Goal: Book appointment/travel/reservation

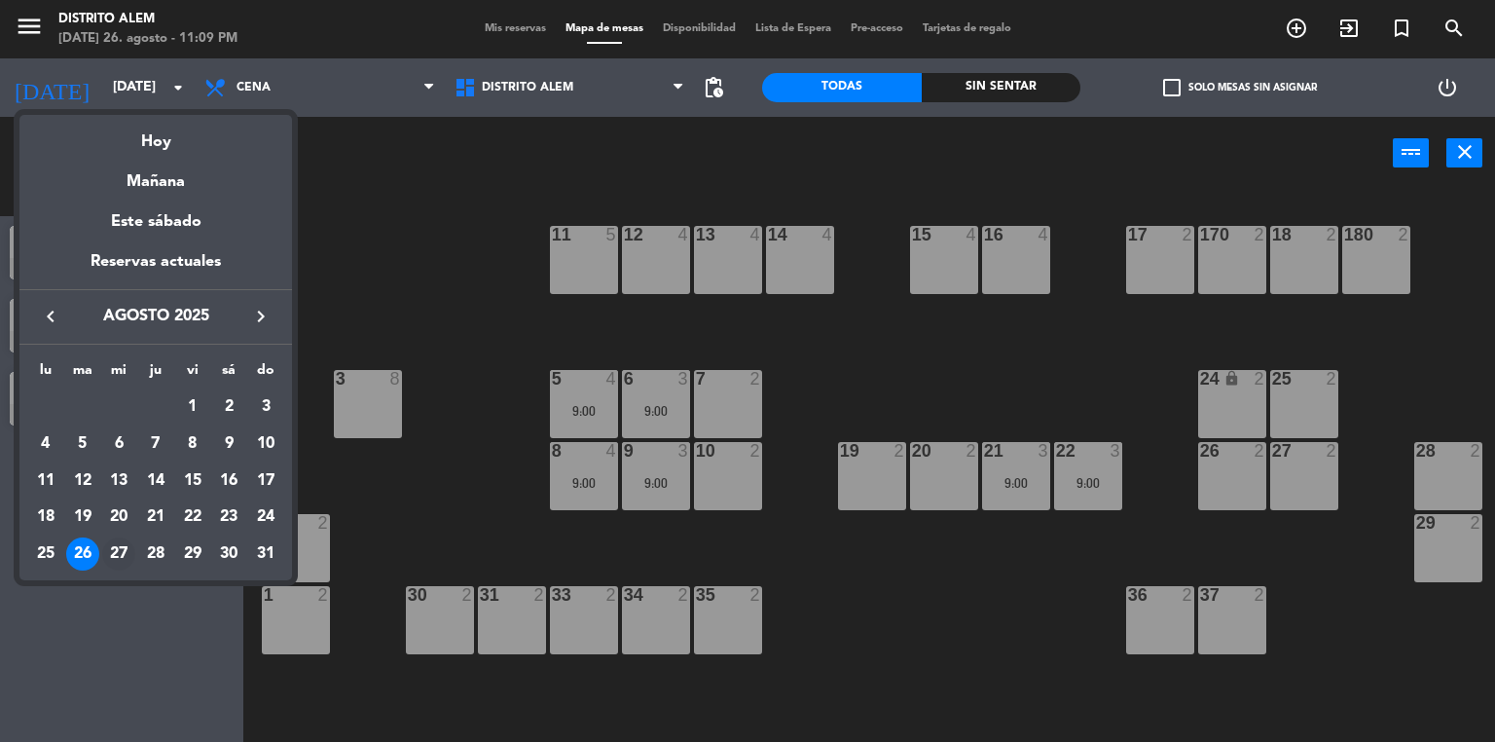
click at [119, 552] on div "27" at bounding box center [118, 553] width 33 height 33
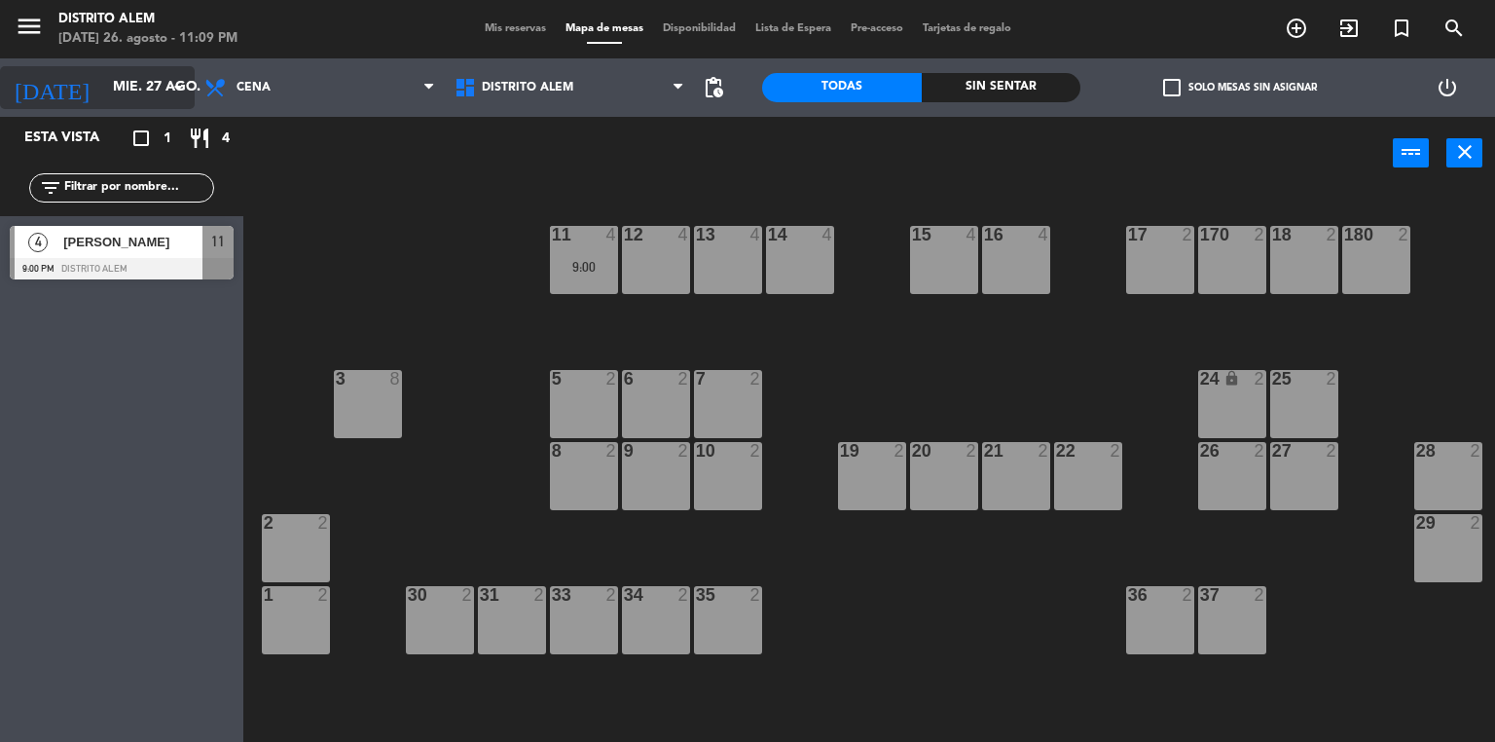
click at [156, 94] on input "mié. 27 ago." at bounding box center [195, 87] width 185 height 35
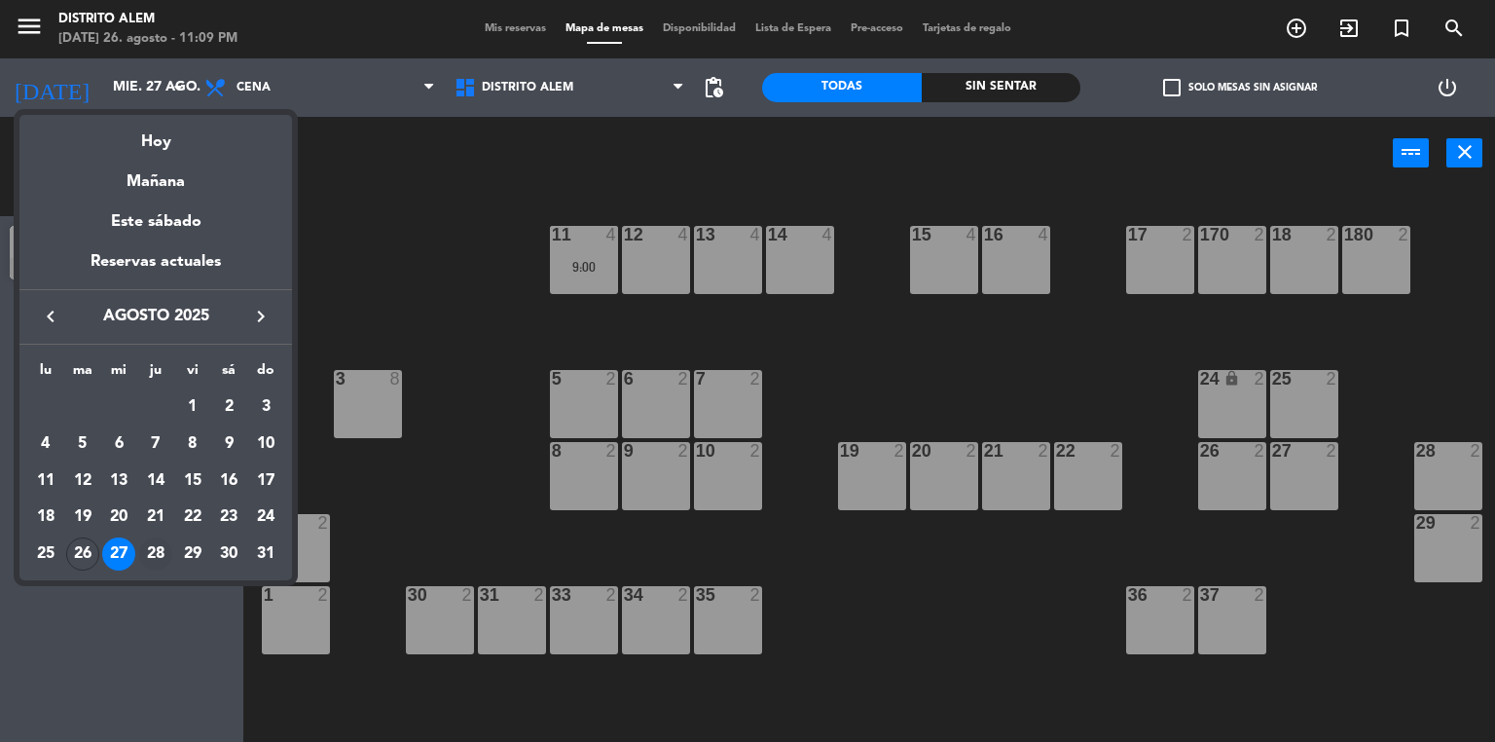
click at [152, 553] on div "28" at bounding box center [155, 553] width 33 height 33
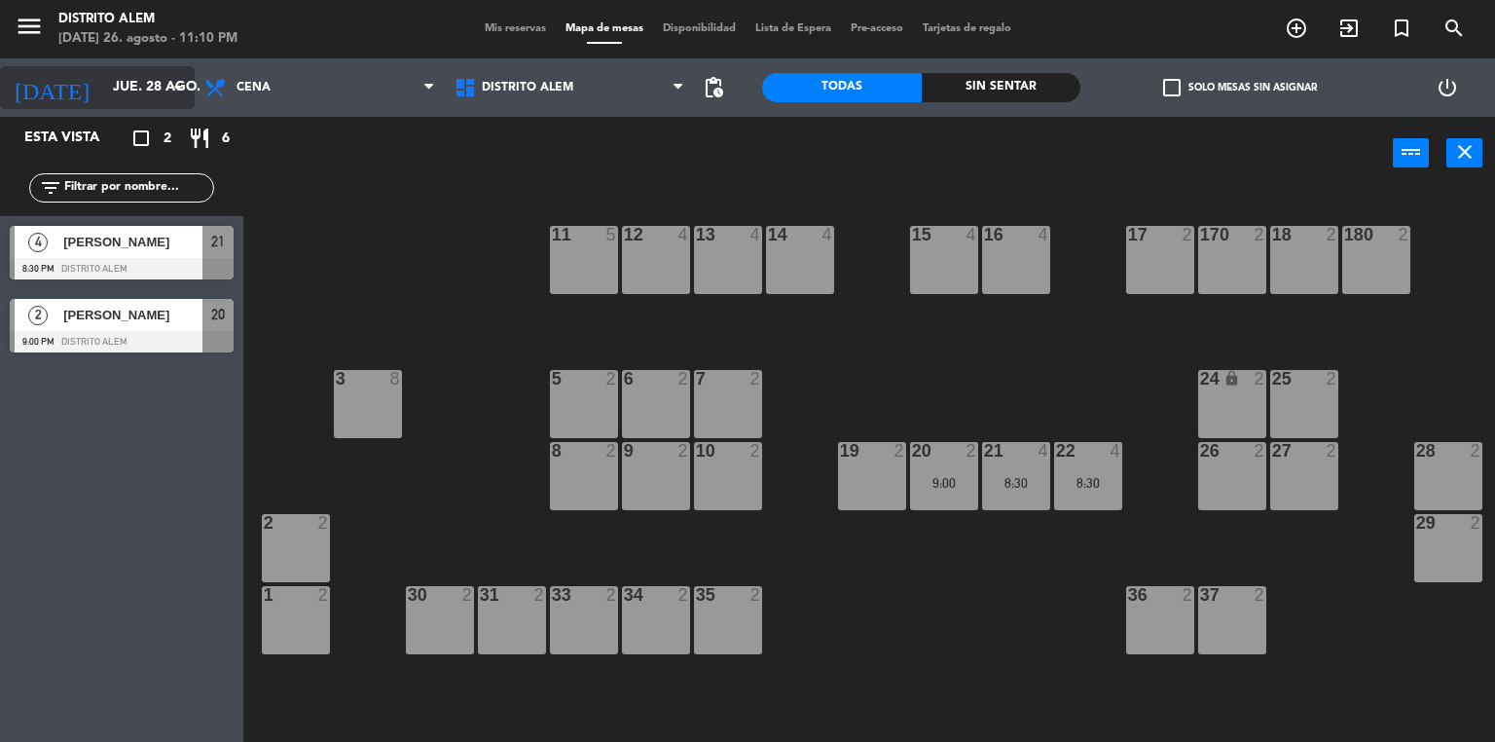
click at [167, 78] on icon "arrow_drop_down" at bounding box center [177, 87] width 23 height 23
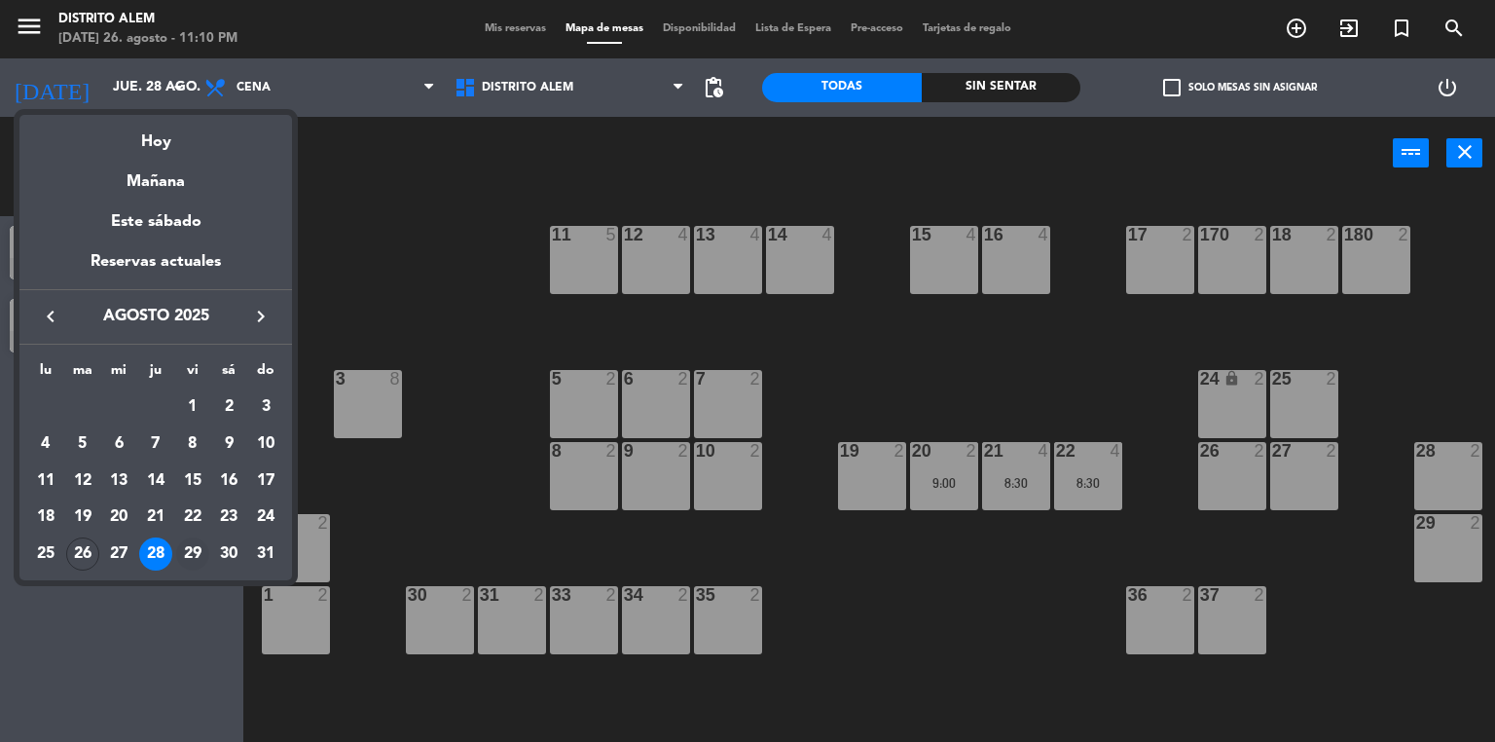
click at [184, 559] on div "29" at bounding box center [192, 553] width 33 height 33
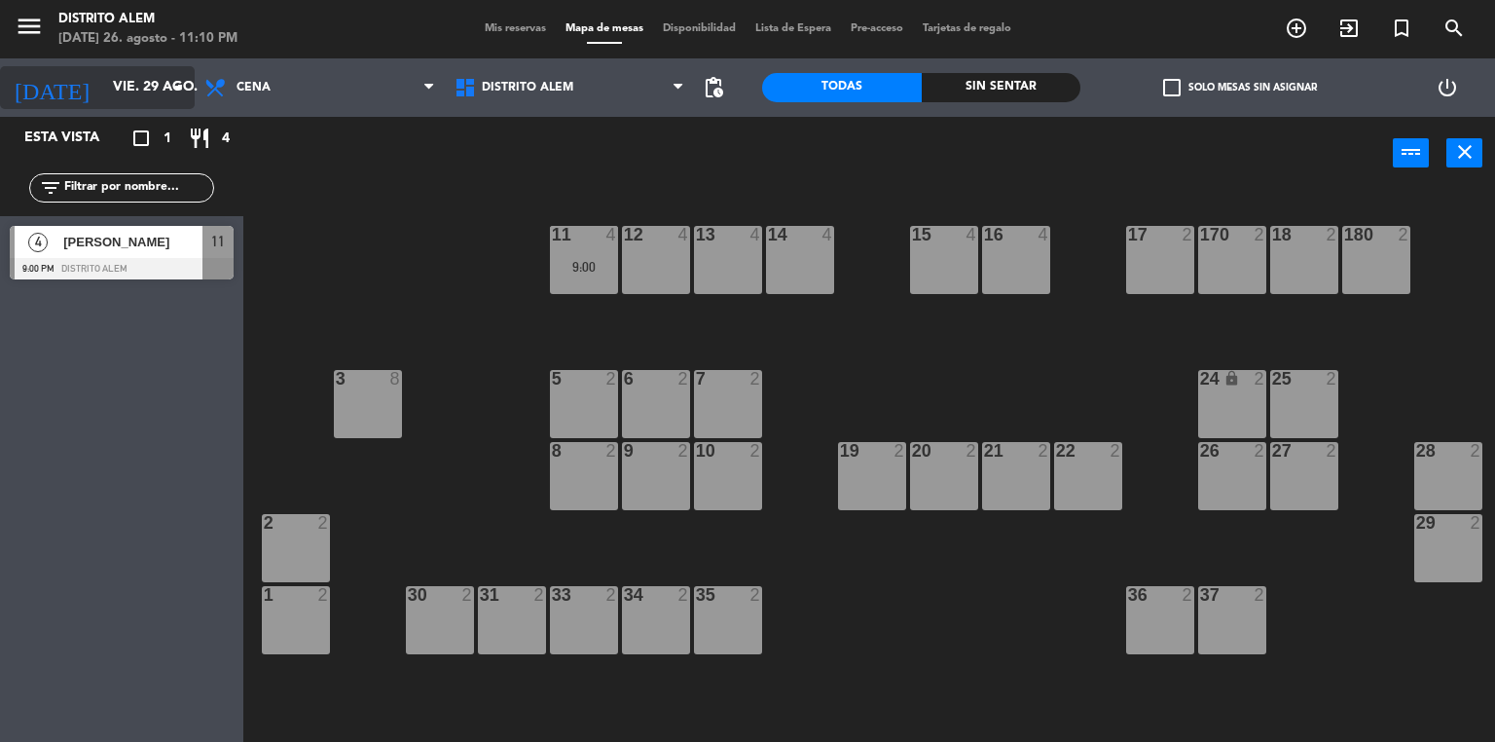
click at [150, 90] on input "vie. 29 ago." at bounding box center [195, 87] width 185 height 35
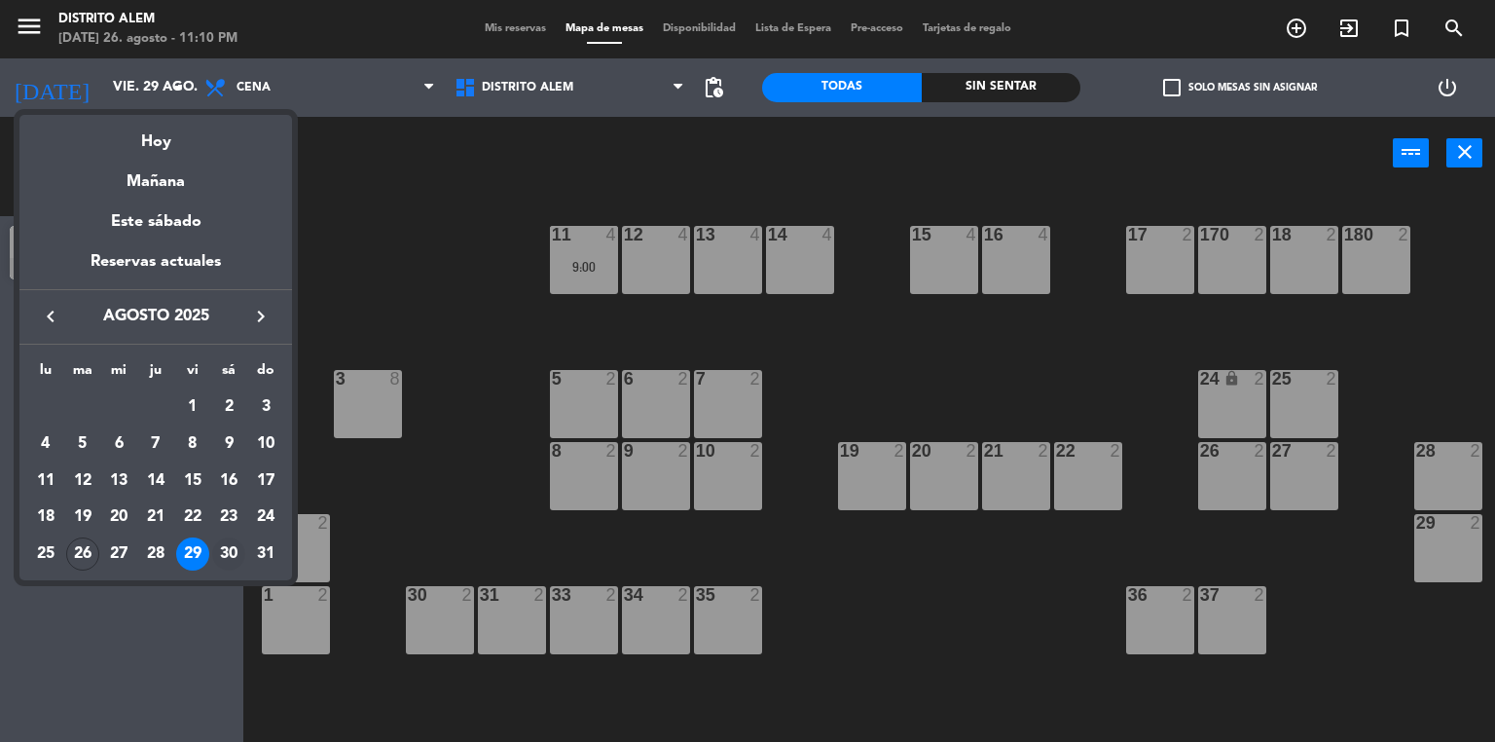
click at [223, 553] on div "30" at bounding box center [228, 553] width 33 height 33
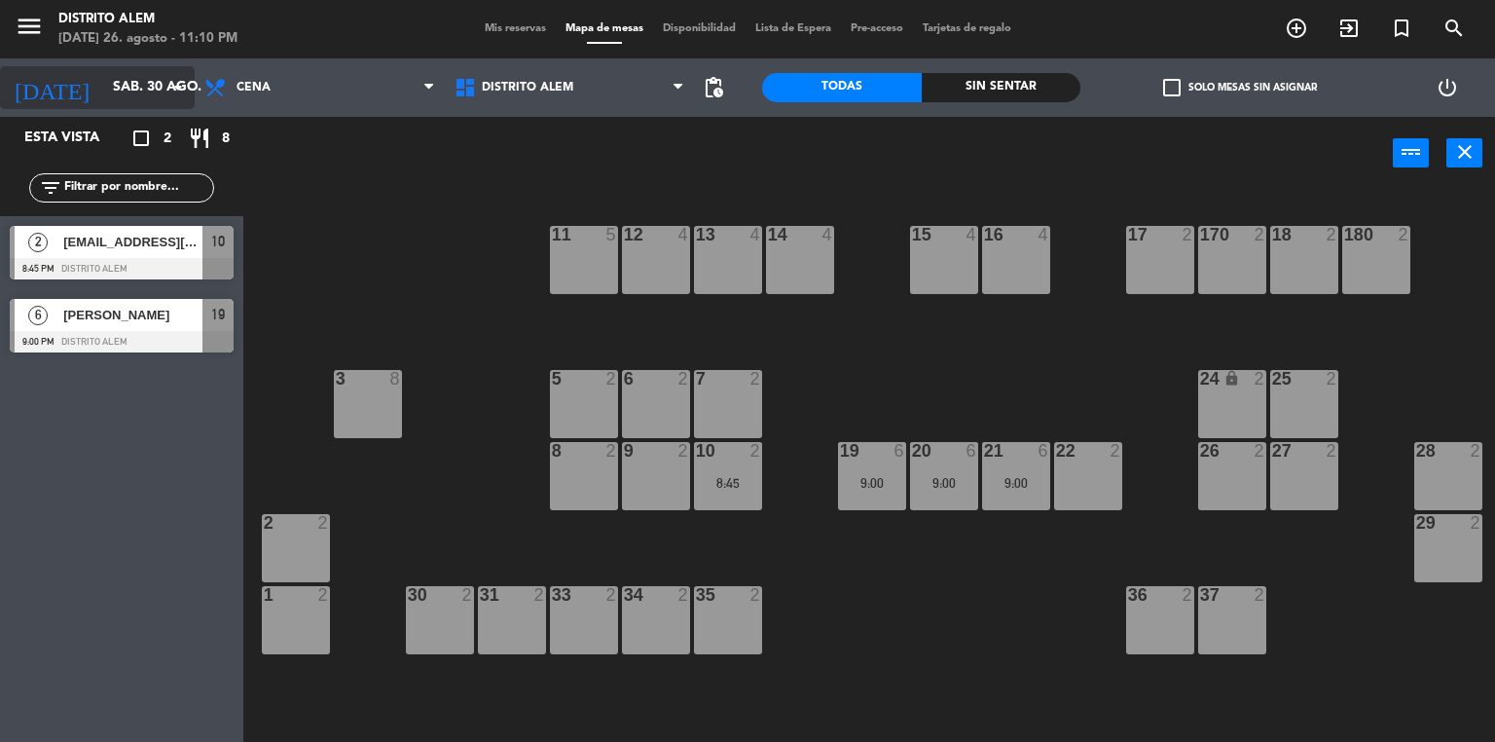
click at [147, 84] on input "sáb. 30 ago." at bounding box center [195, 87] width 185 height 35
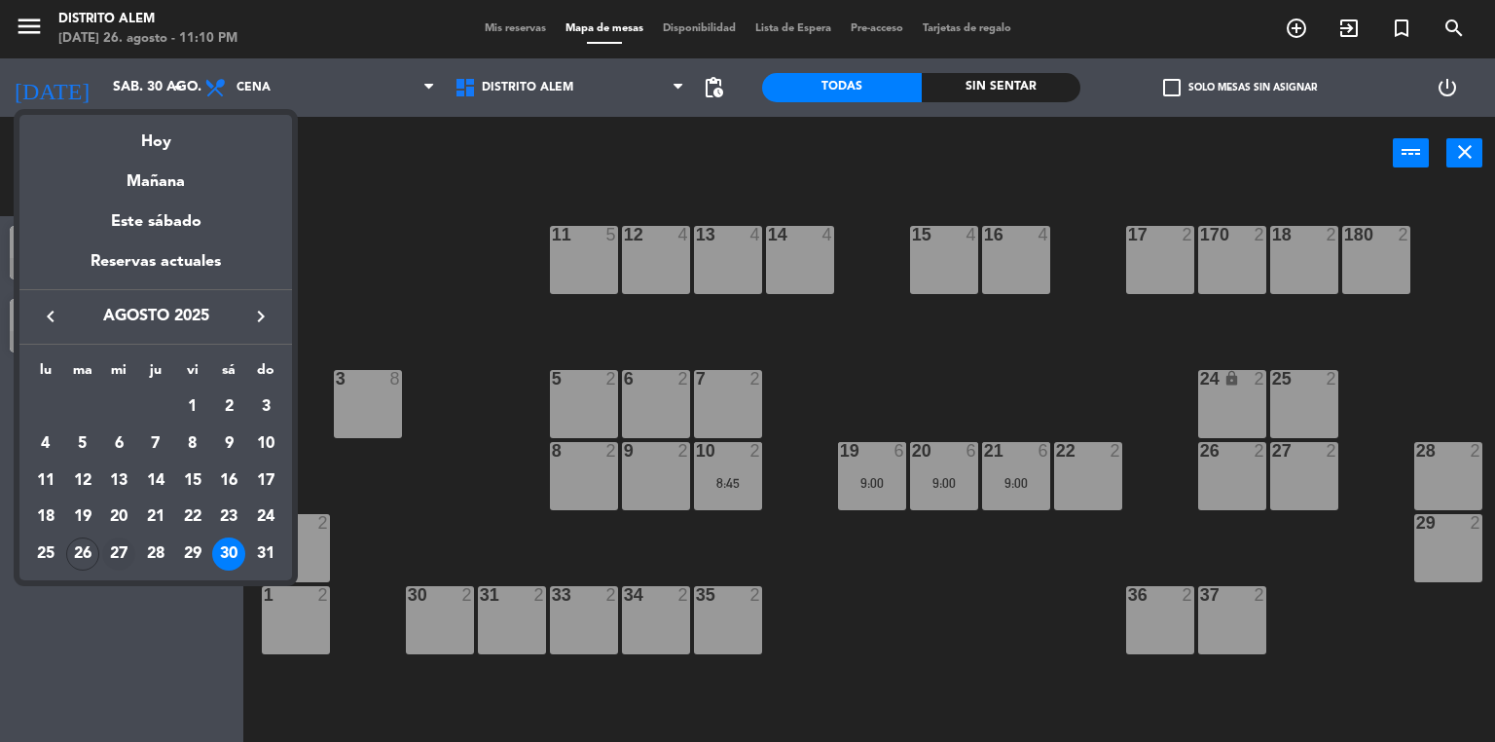
click at [112, 556] on div "27" at bounding box center [118, 553] width 33 height 33
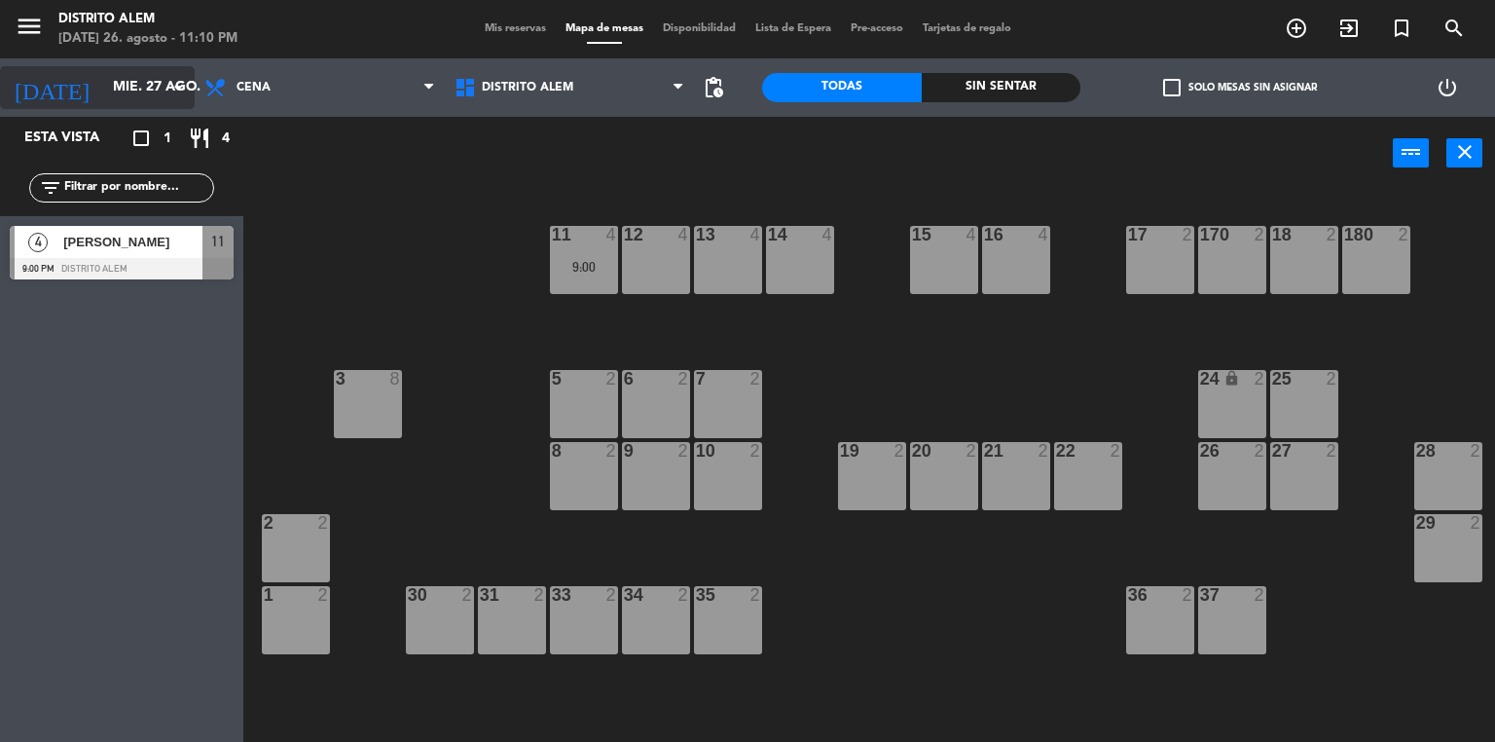
click at [169, 93] on icon "arrow_drop_down" at bounding box center [177, 87] width 23 height 23
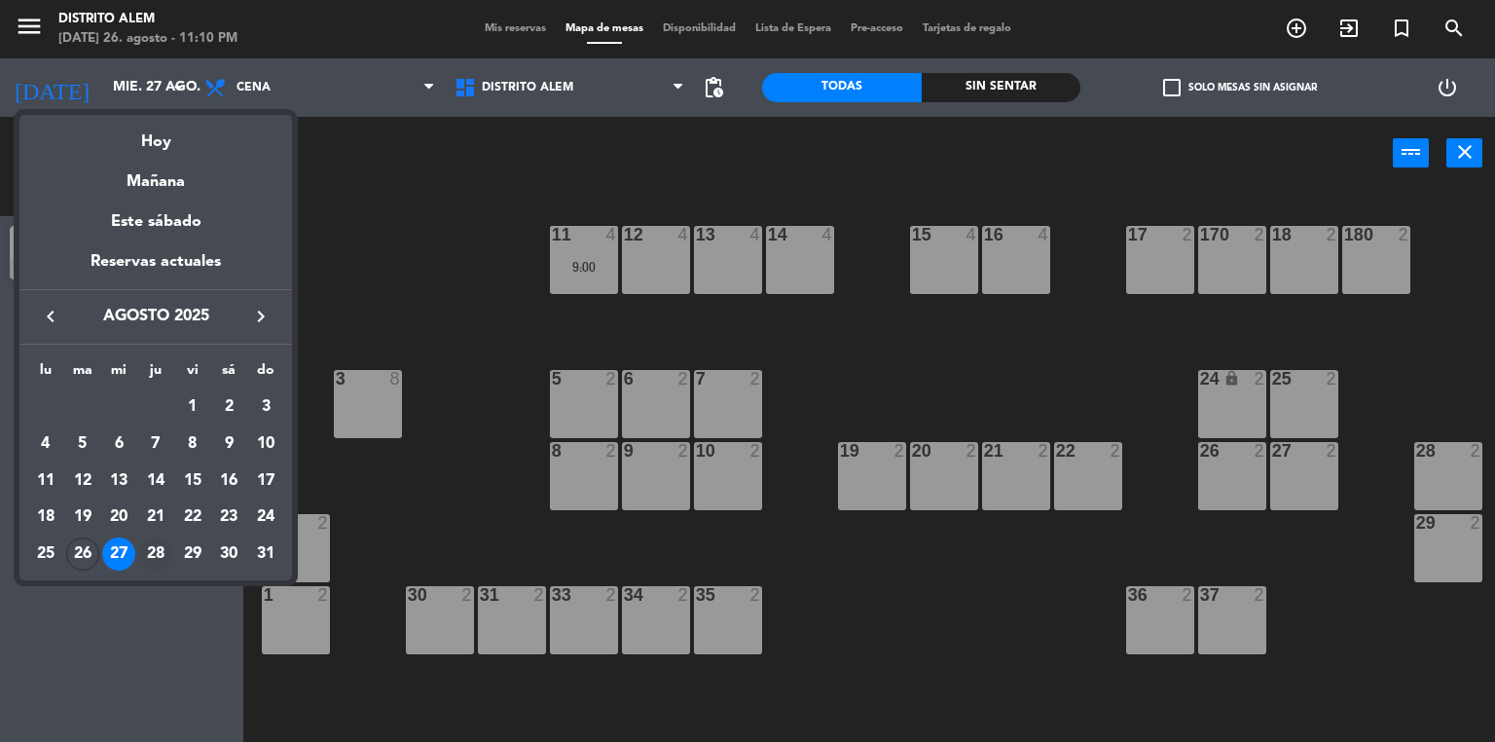
click at [145, 556] on div "28" at bounding box center [155, 553] width 33 height 33
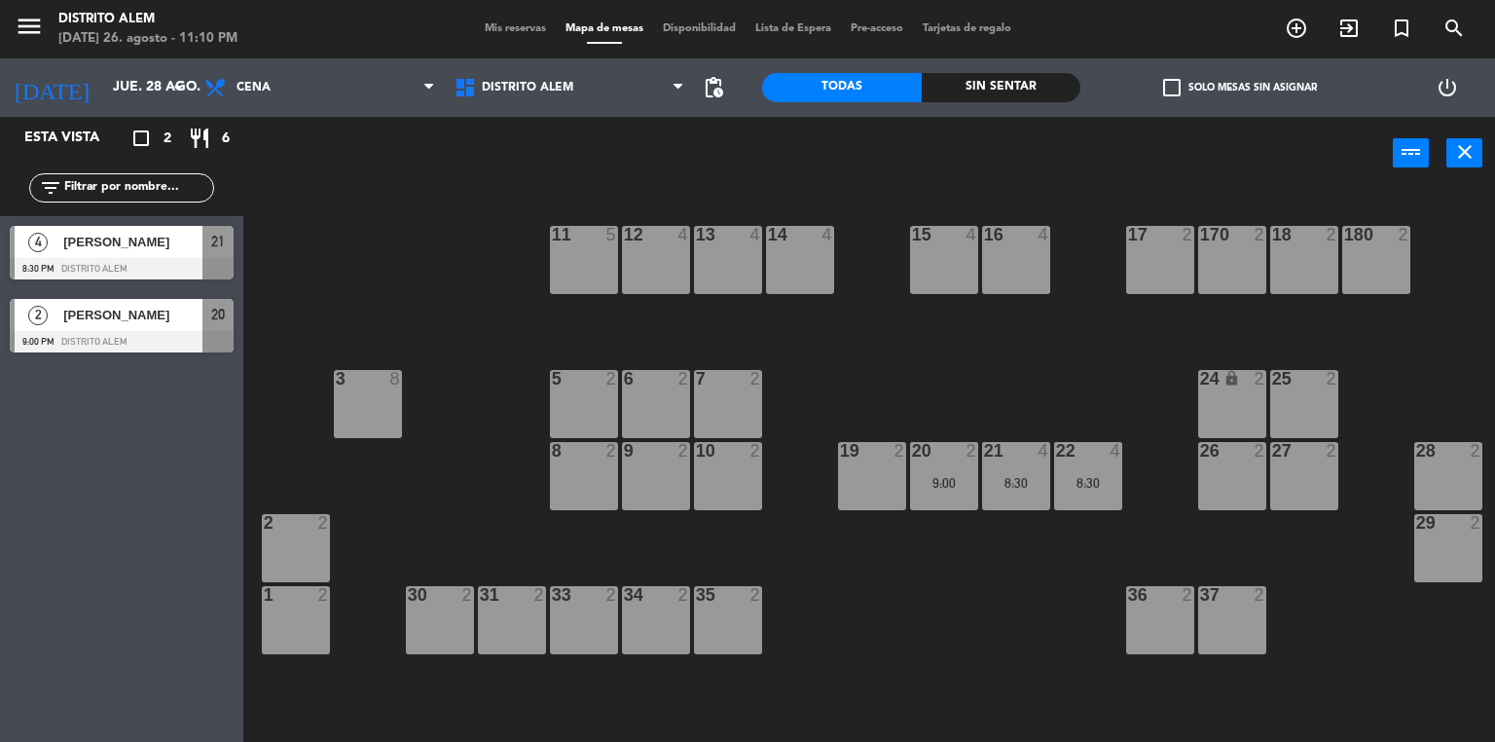
click at [178, 60] on div "[DATE] [DATE] arrow_drop_down" at bounding box center [97, 87] width 195 height 58
click at [164, 101] on input "jue. 28 ago." at bounding box center [195, 87] width 185 height 35
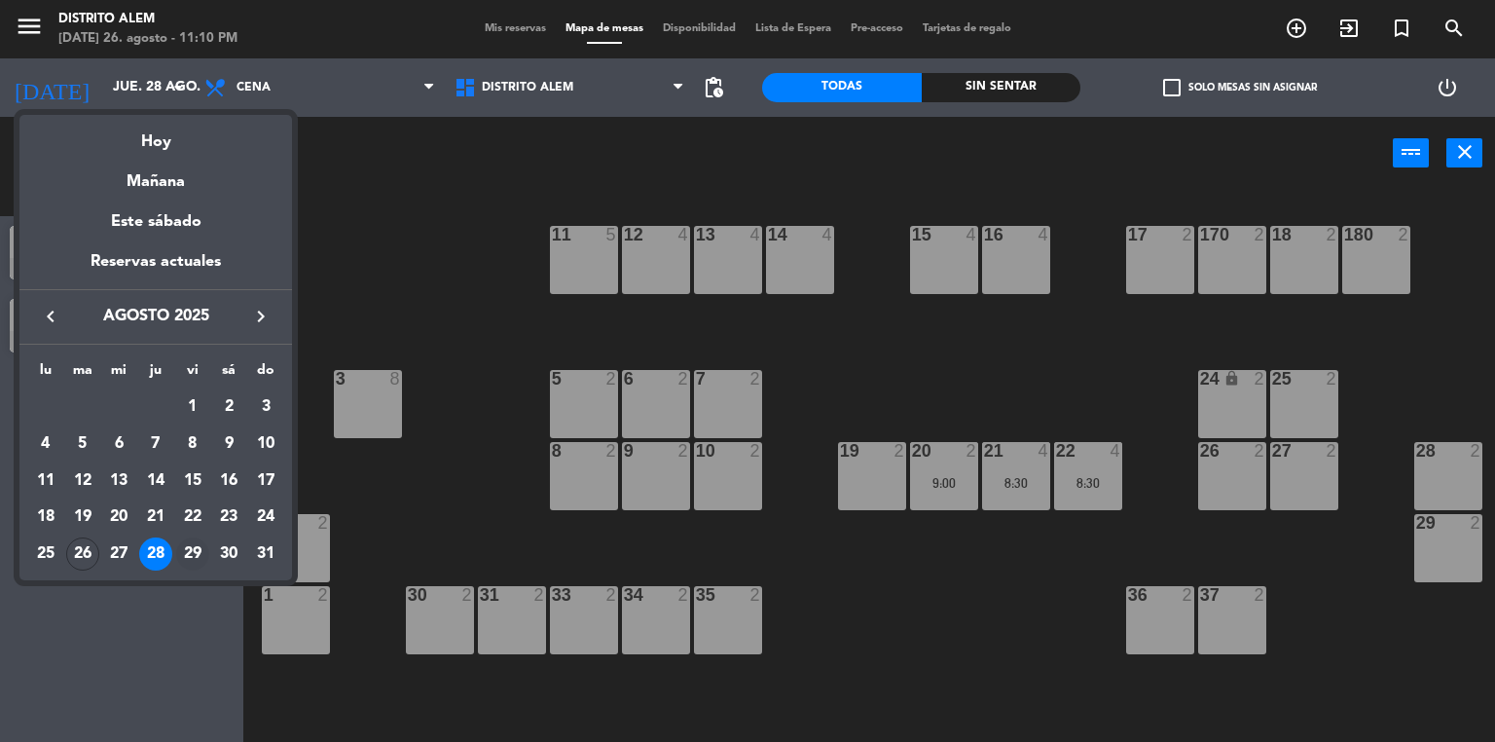
click at [195, 559] on div "29" at bounding box center [192, 553] width 33 height 33
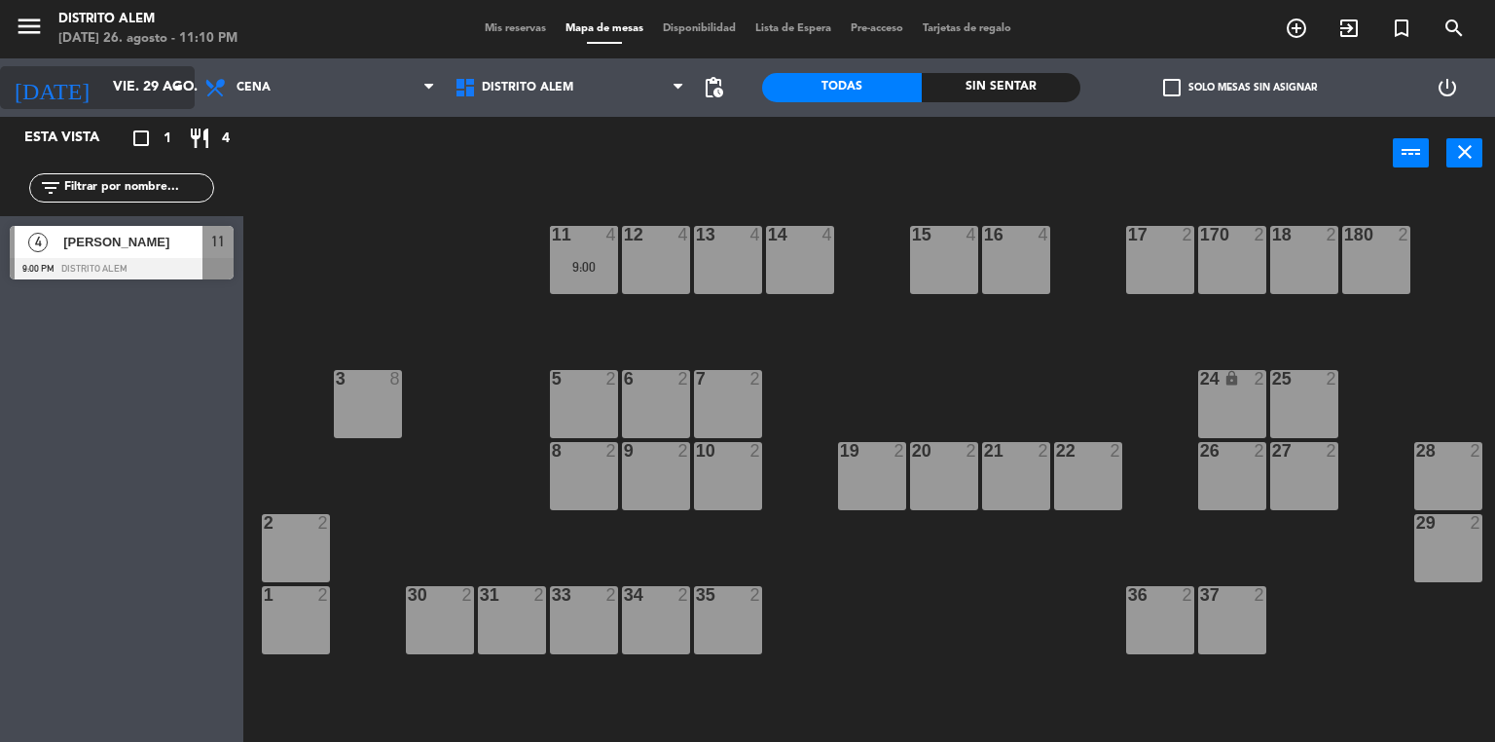
click at [152, 86] on input "vie. 29 ago." at bounding box center [195, 87] width 185 height 35
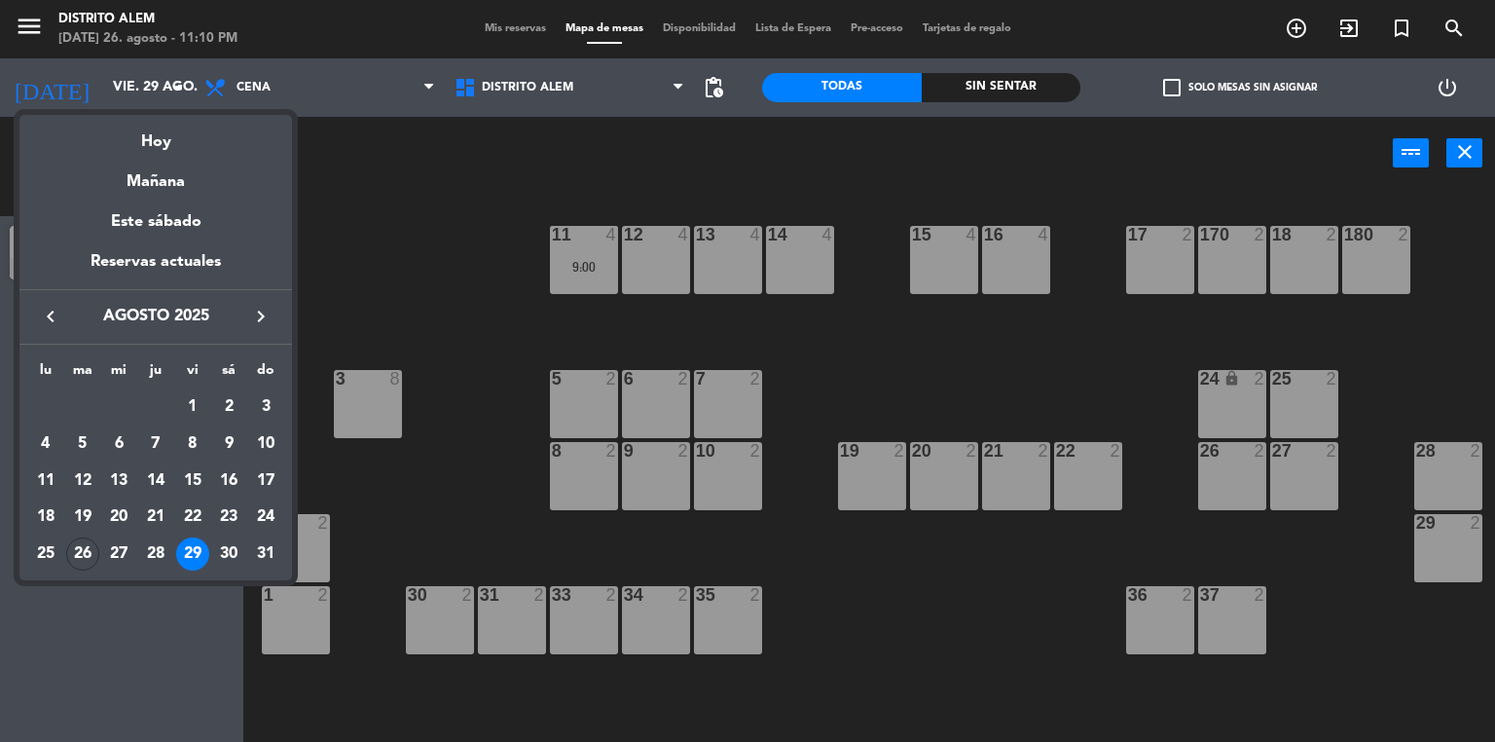
click at [222, 551] on div "30" at bounding box center [228, 553] width 33 height 33
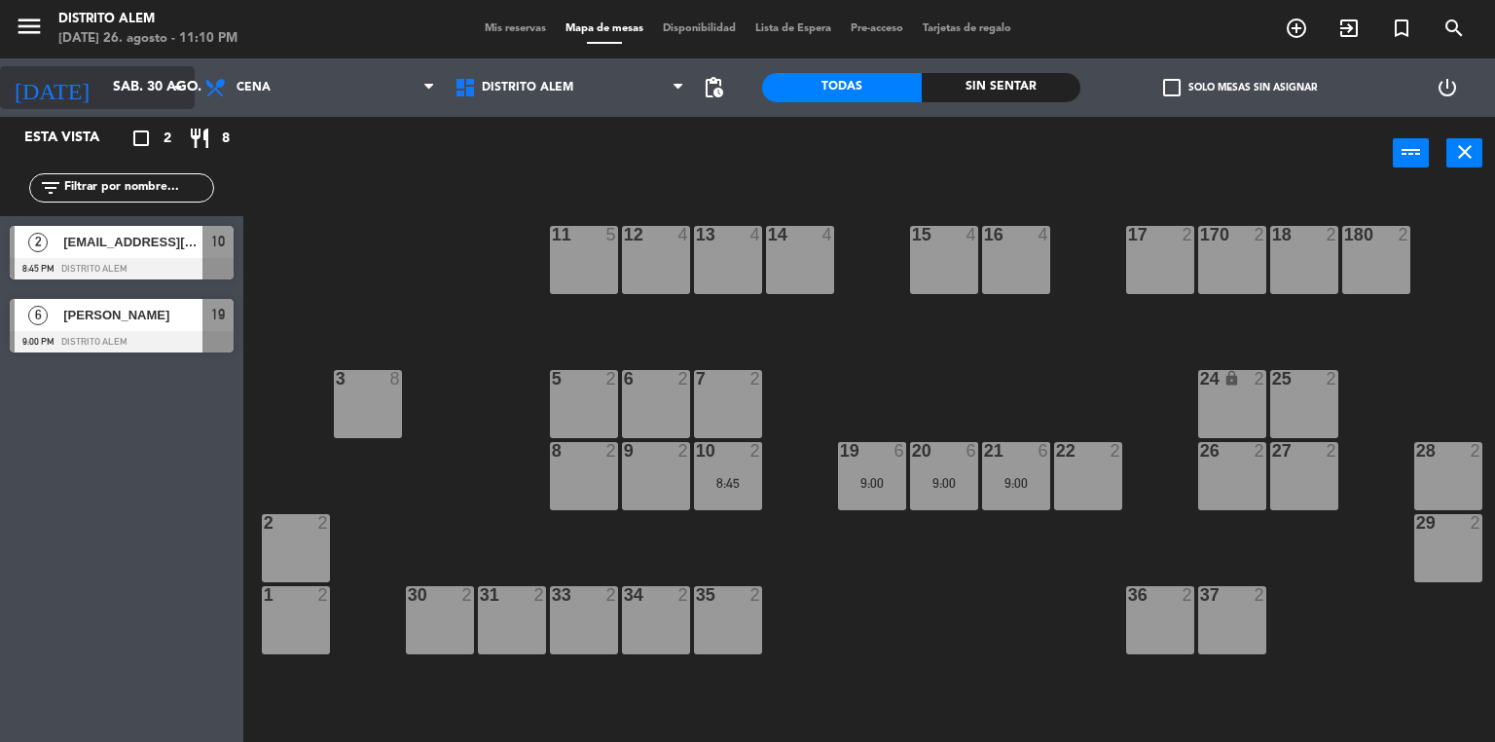
click at [140, 99] on input "sáb. 30 ago." at bounding box center [195, 87] width 185 height 35
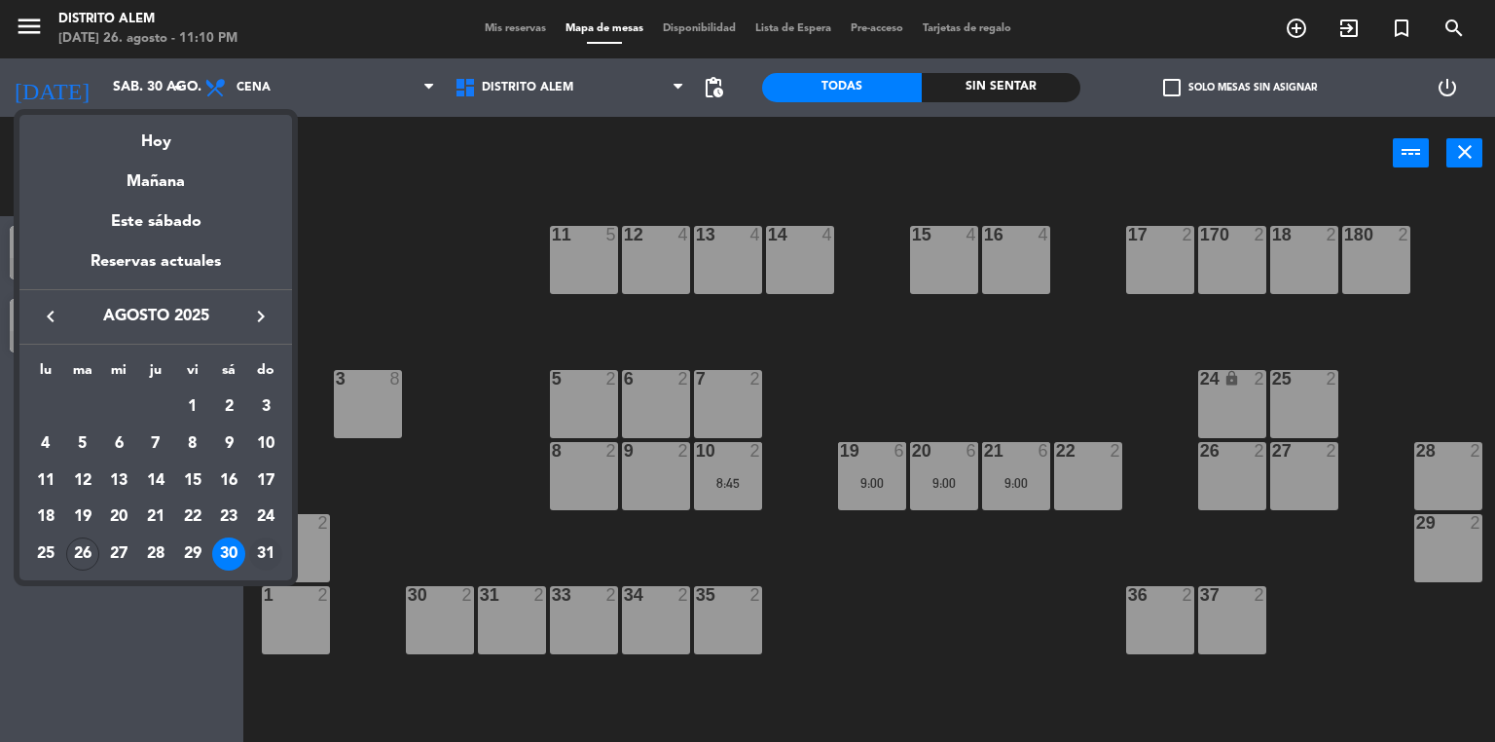
click at [262, 553] on div "31" at bounding box center [265, 553] width 33 height 33
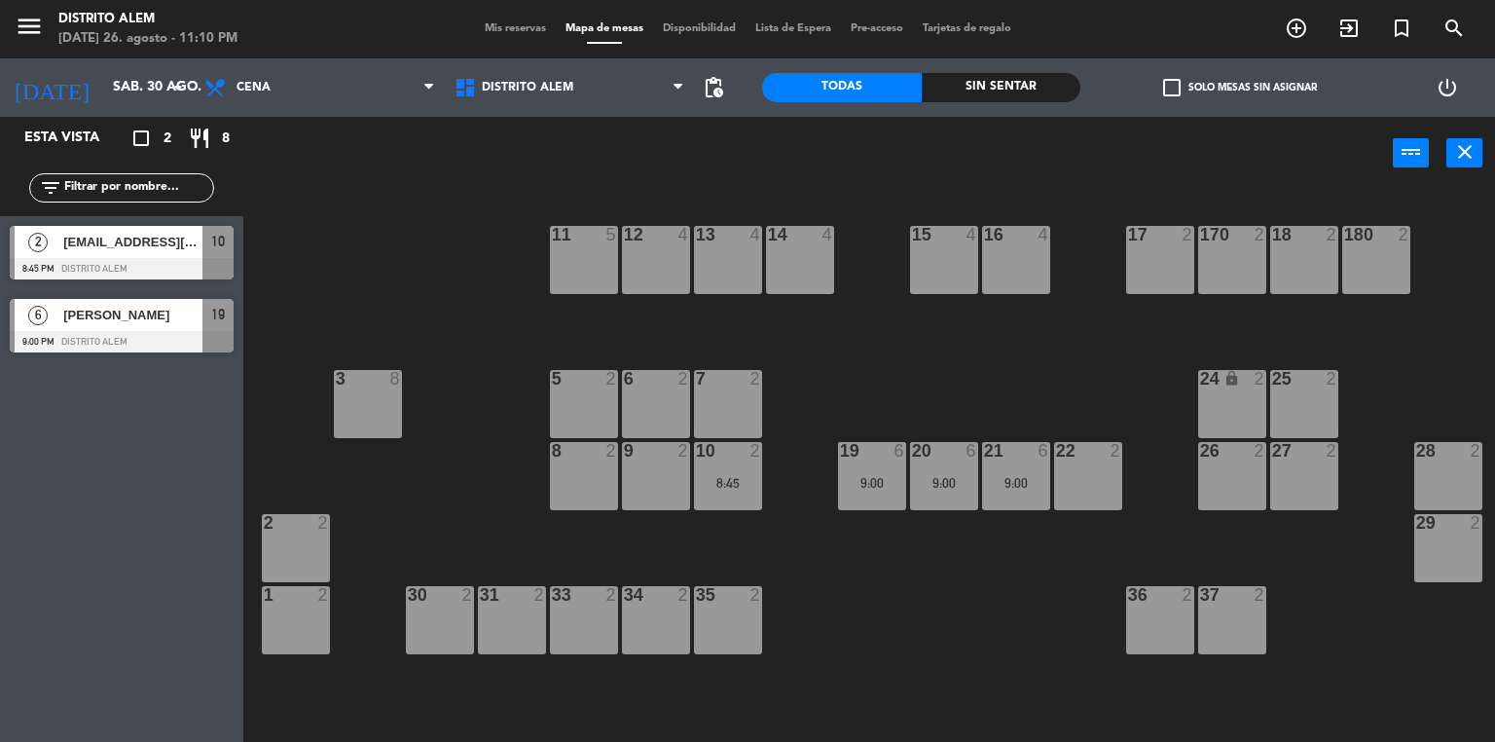
type input "dom. 31 ago."
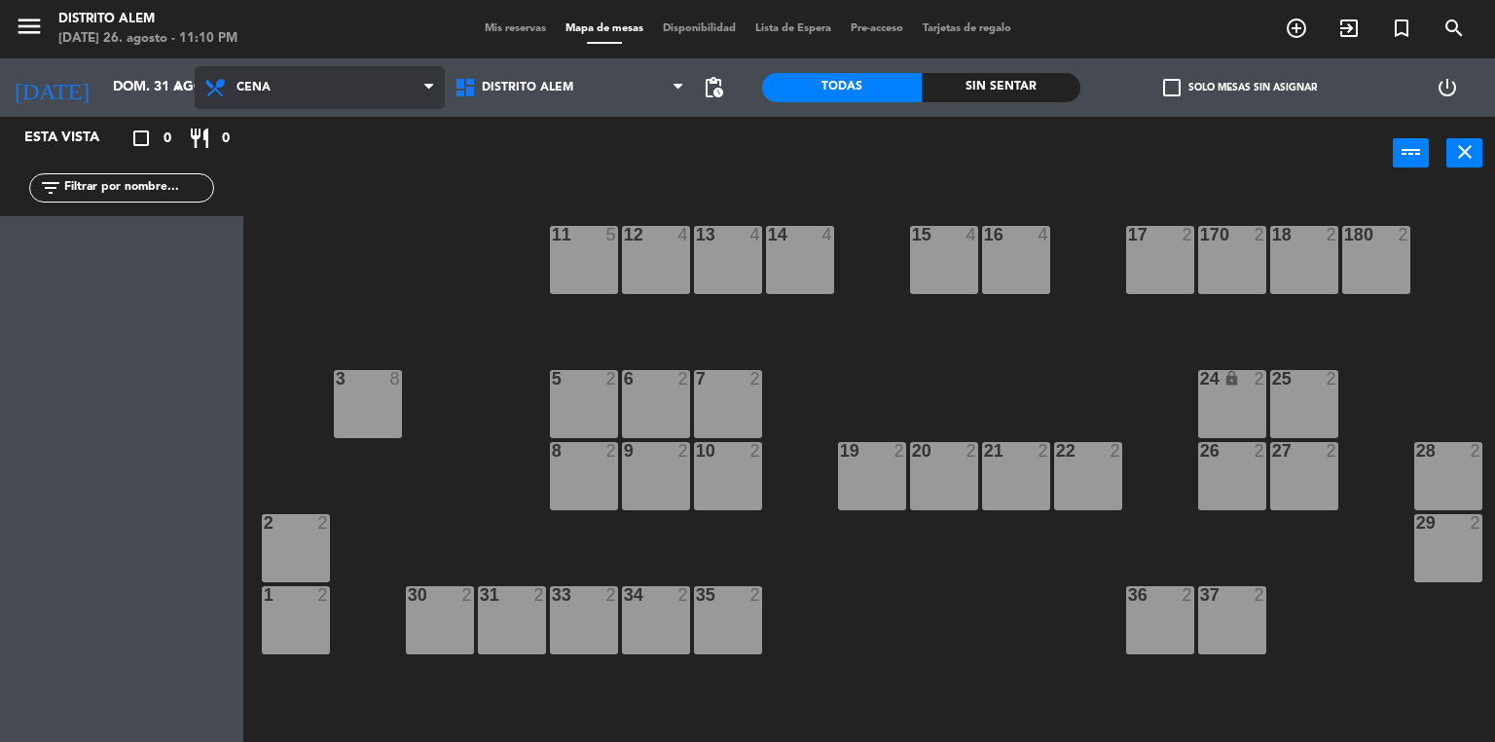
click at [348, 94] on span "Cena" at bounding box center [320, 87] width 250 height 43
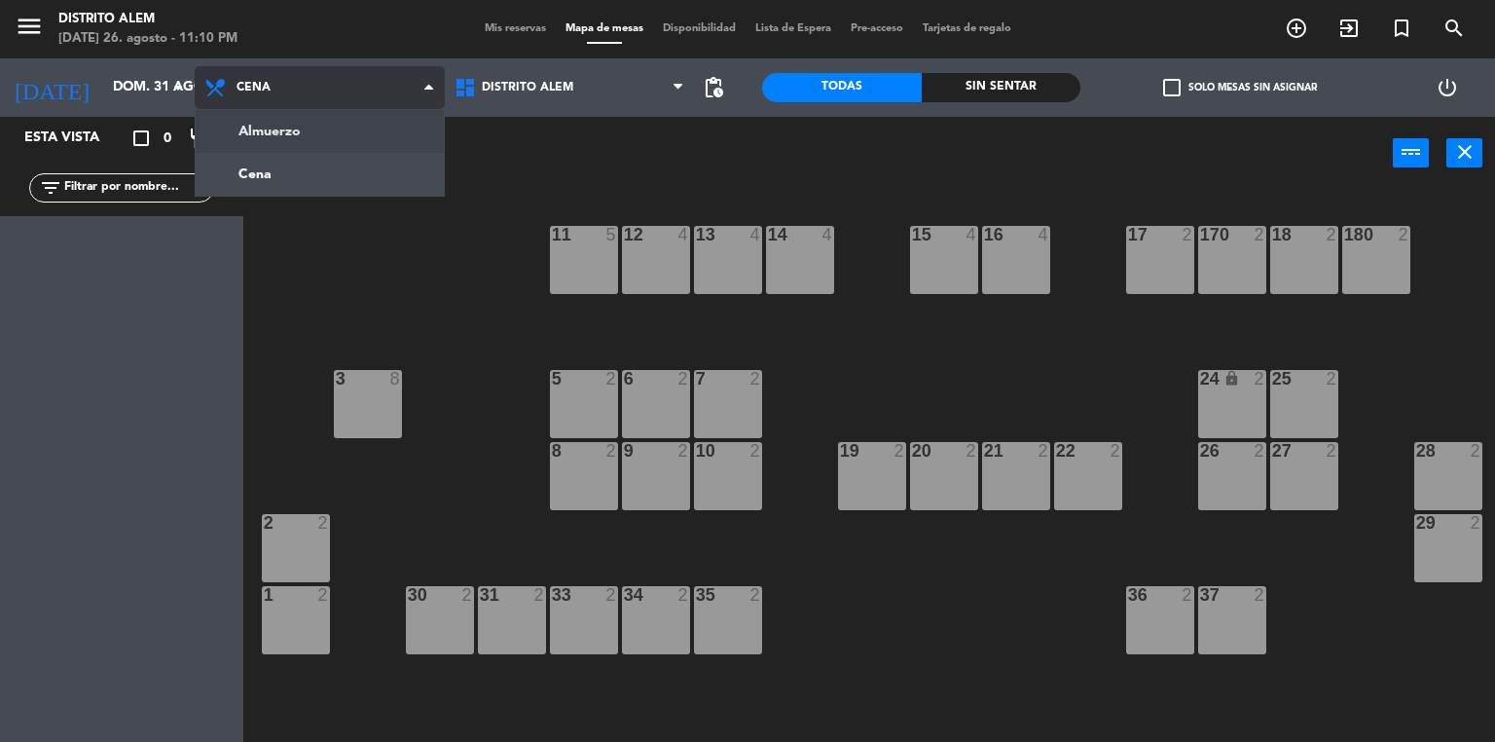
click at [307, 129] on ng-component "menu Distrito [PERSON_NAME][DATE] 26. agosto - 11:10 PM Mis reservas Mapa de me…" at bounding box center [747, 371] width 1495 height 743
